Goal: Task Accomplishment & Management: Use online tool/utility

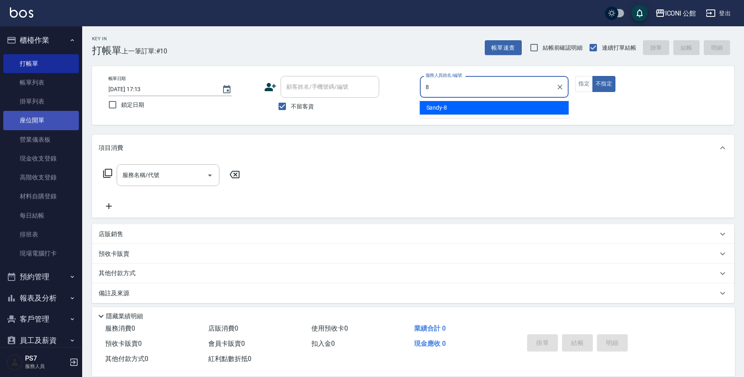
type input "Sandy-8"
type button "false"
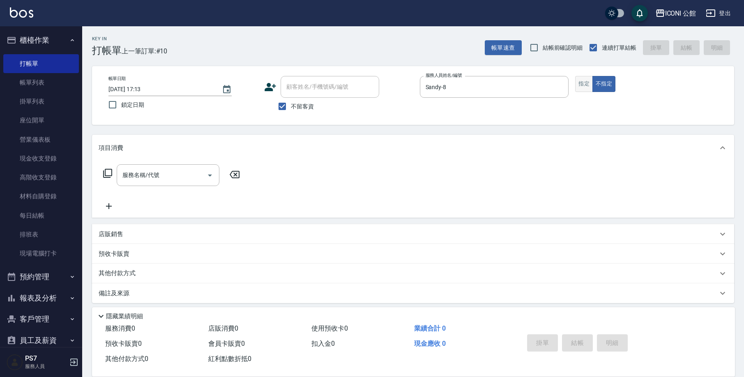
click at [588, 82] on button "指定" at bounding box center [584, 84] width 18 height 16
click at [182, 171] on input "服務名稱/代號" at bounding box center [161, 175] width 83 height 14
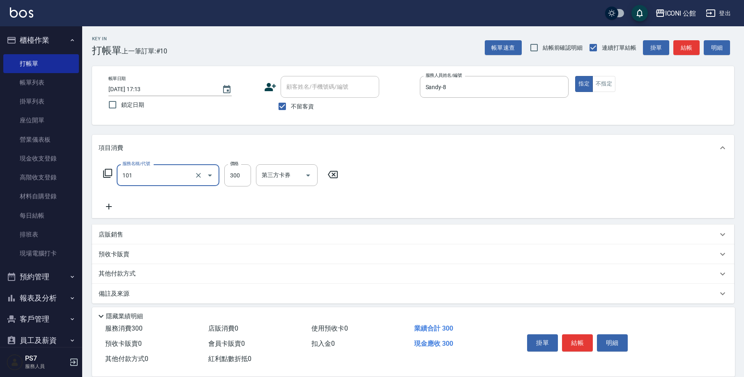
type input "洗髮(101)"
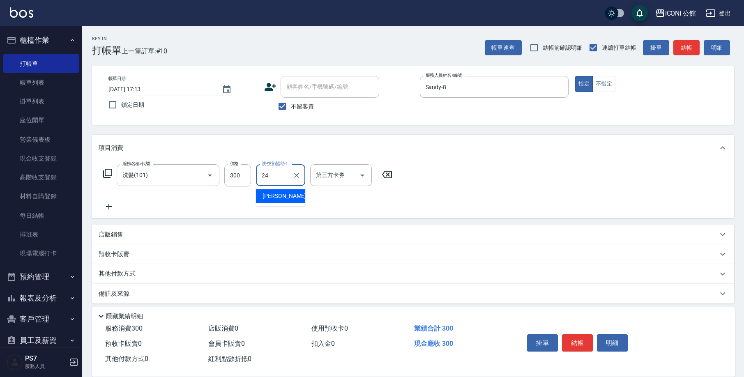
type input "[PERSON_NAME]-24"
click at [110, 175] on icon at bounding box center [108, 173] width 10 height 10
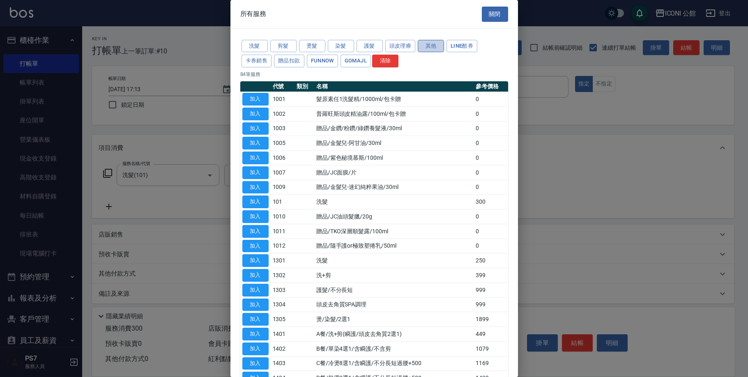
click at [436, 49] on button "其他" at bounding box center [431, 46] width 26 height 13
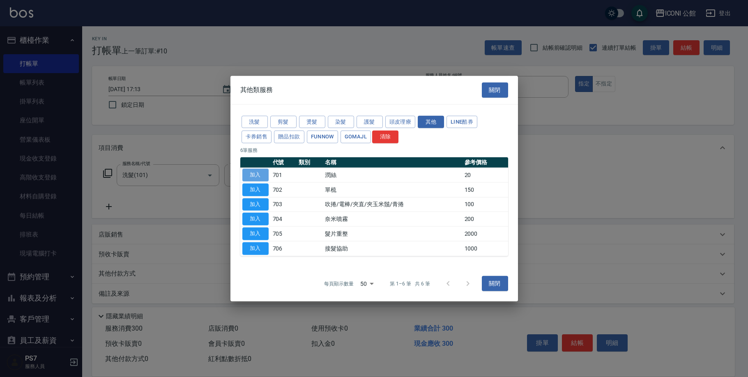
click at [253, 175] on button "加入" at bounding box center [255, 175] width 26 height 13
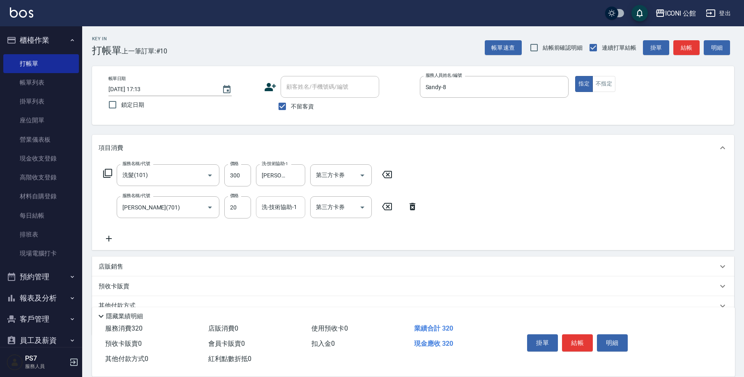
click at [283, 208] on input "洗-技術協助-1" at bounding box center [281, 207] width 42 height 14
type input "[PERSON_NAME]-24"
click at [577, 337] on button "結帳" at bounding box center [577, 342] width 31 height 17
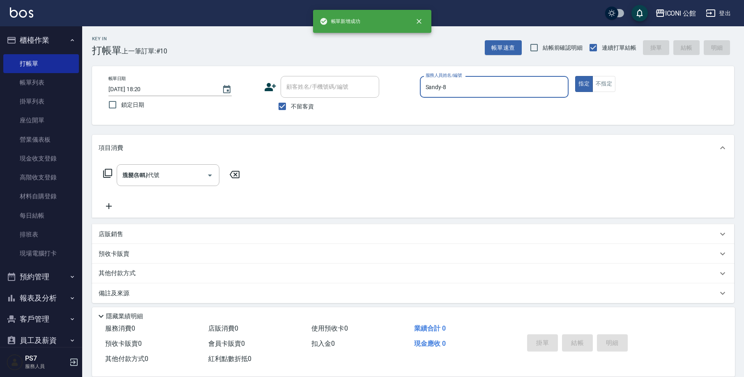
type input "[DATE] 18:20"
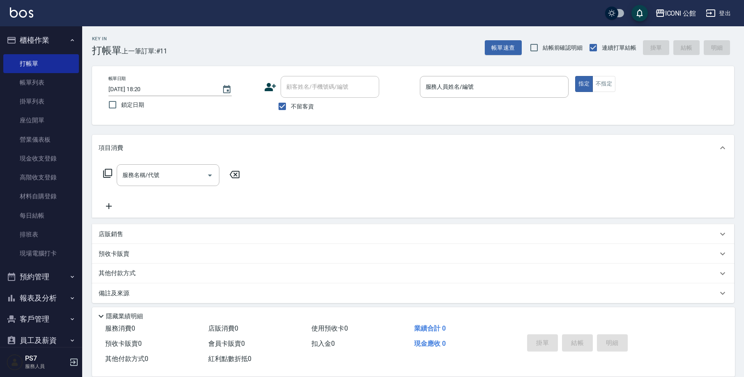
drag, startPoint x: 571, startPoint y: 334, endPoint x: 556, endPoint y: 322, distance: 19.1
click at [566, 331] on div "掛單 結帳 明細" at bounding box center [577, 344] width 107 height 26
click at [58, 156] on link "現金收支登錄" at bounding box center [41, 158] width 76 height 19
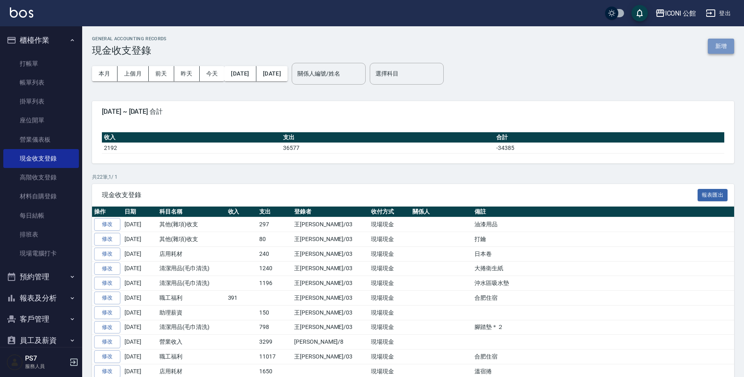
click at [726, 42] on button "新增" at bounding box center [721, 46] width 26 height 15
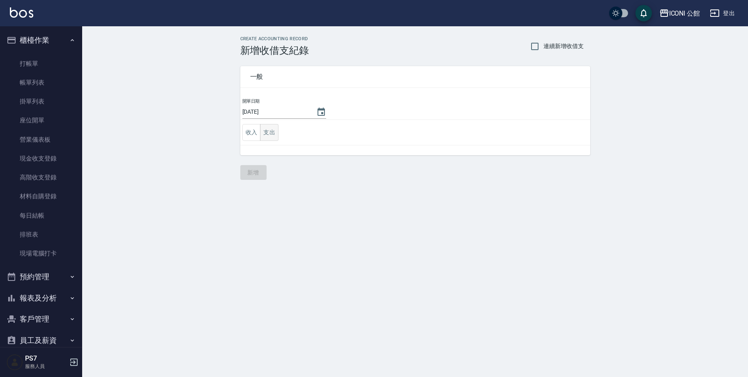
click at [270, 137] on button "支出" at bounding box center [269, 132] width 18 height 17
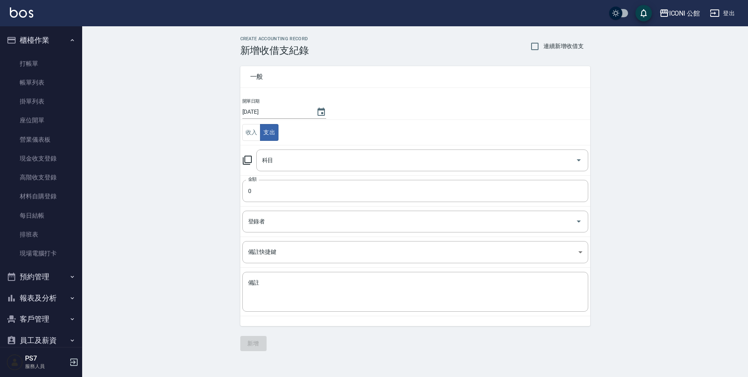
click at [246, 159] on icon at bounding box center [247, 160] width 10 height 10
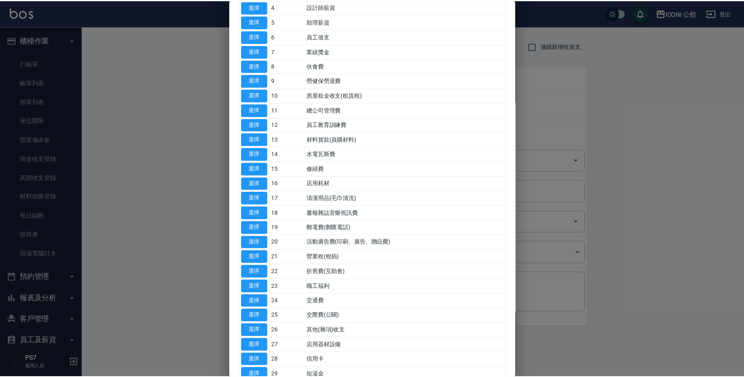
scroll to position [104, 0]
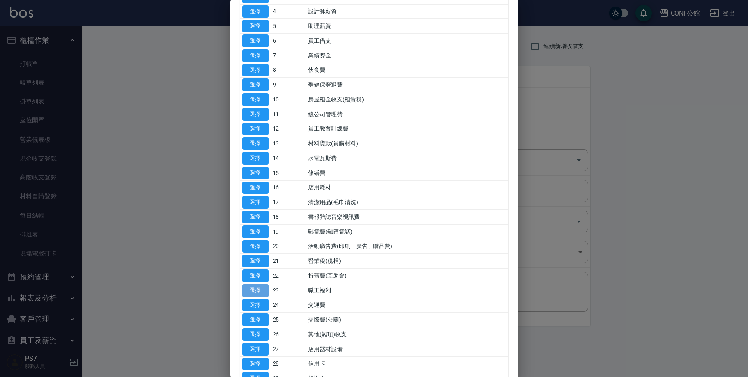
click at [256, 285] on button "選擇" at bounding box center [255, 290] width 26 height 13
type input "23 職工福利"
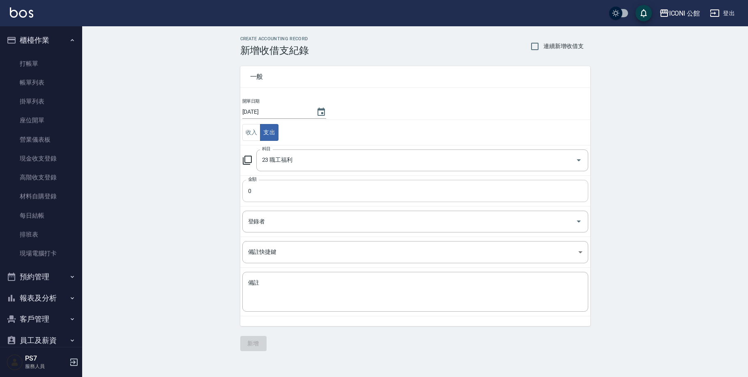
click at [265, 196] on input "0" at bounding box center [415, 191] width 346 height 22
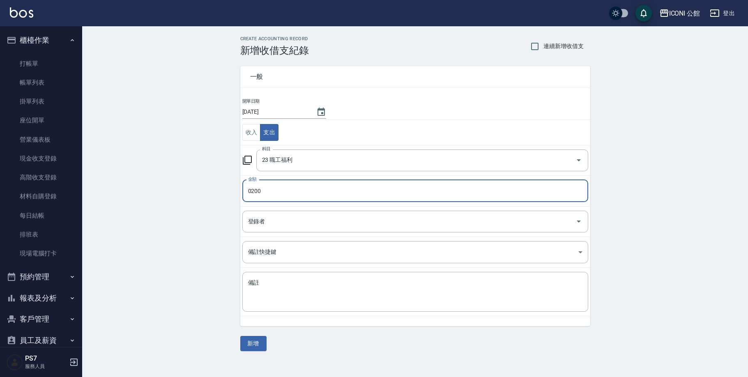
type input "0200"
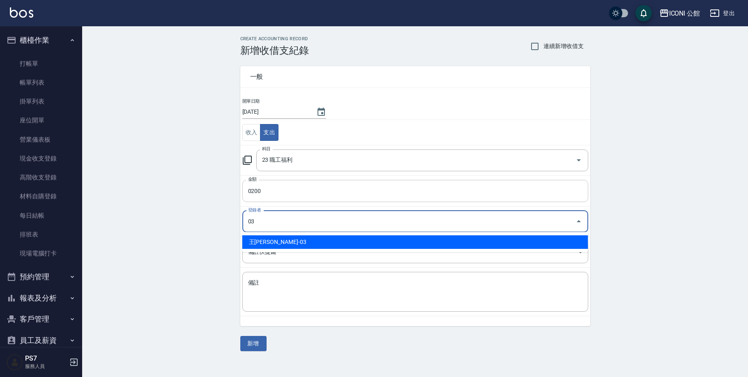
type input "王[PERSON_NAME]-03"
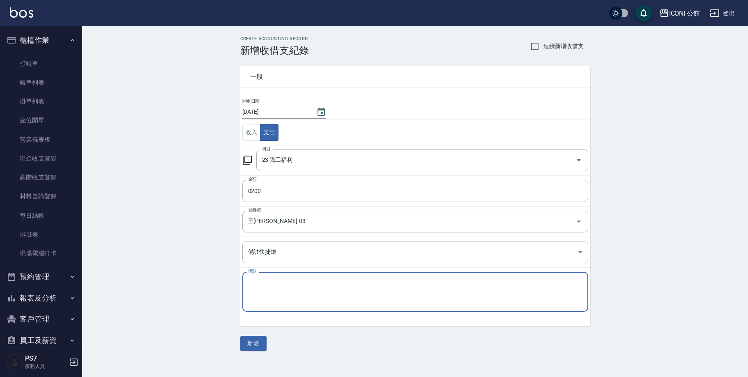
click at [281, 280] on textarea "備註" at bounding box center [415, 292] width 334 height 26
type textarea "1生日禮金"
click at [248, 345] on button "新增" at bounding box center [253, 343] width 26 height 15
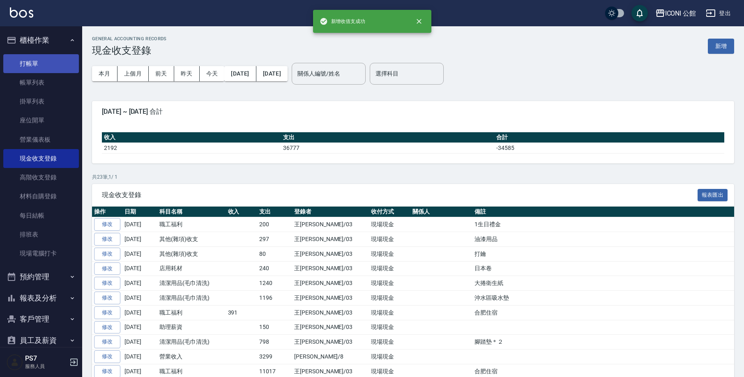
click at [35, 60] on link "打帳單" at bounding box center [41, 63] width 76 height 19
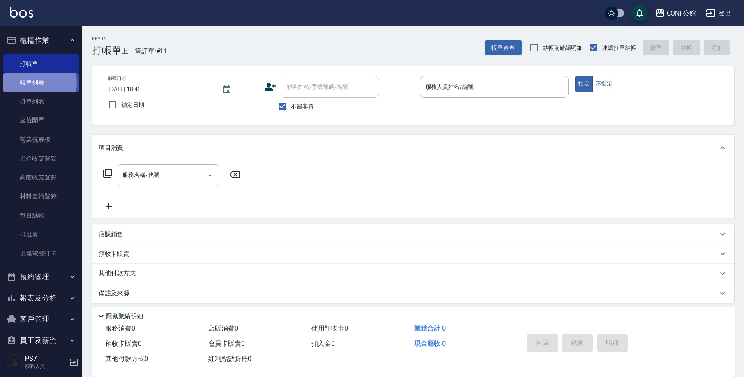
click at [37, 83] on link "帳單列表" at bounding box center [41, 82] width 76 height 19
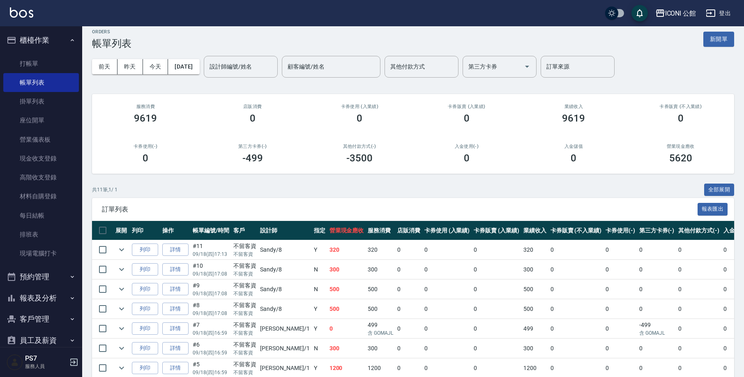
scroll to position [5, 0]
